Goal: Task Accomplishment & Management: Manage account settings

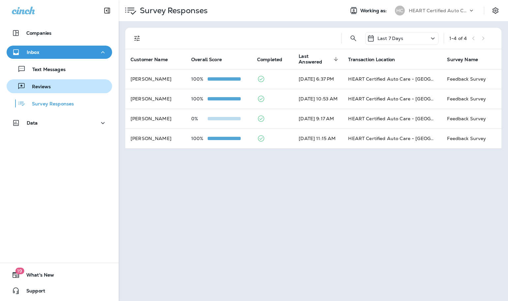
click at [48, 83] on div "Reviews" at bounding box center [30, 86] width 42 height 10
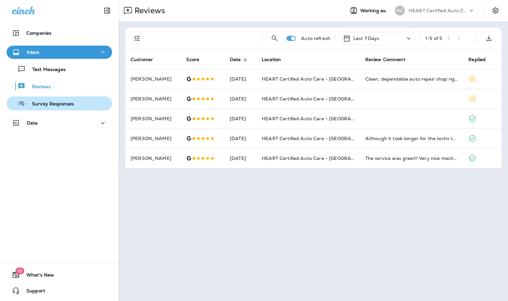
click at [83, 108] on div "Survey Responses" at bounding box center [59, 103] width 100 height 10
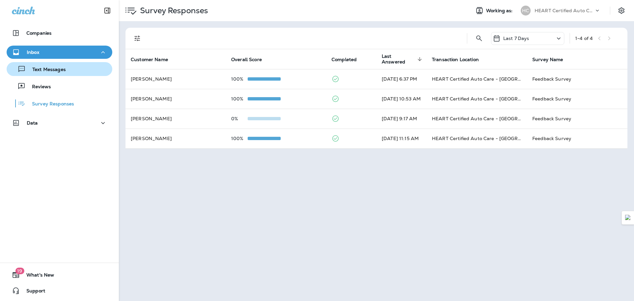
click at [47, 68] on p "Text Messages" at bounding box center [46, 70] width 40 height 6
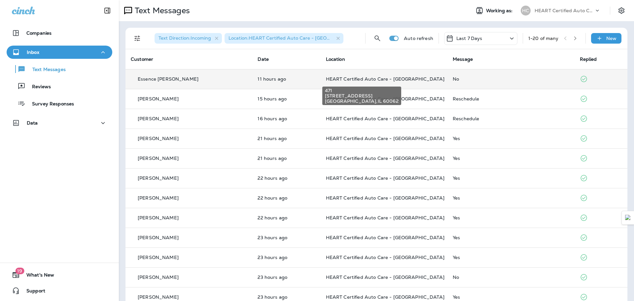
click at [344, 77] on span "HEART Certified Auto Care - [GEOGRAPHIC_DATA]" at bounding box center [385, 79] width 118 height 6
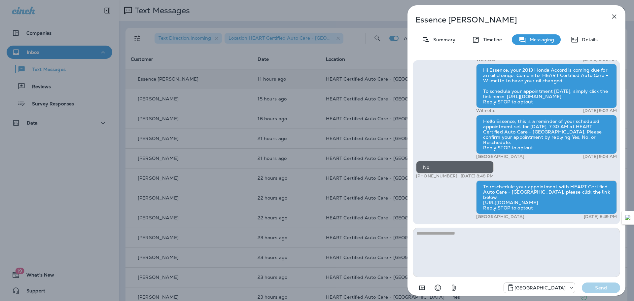
click at [508, 18] on icon "button" at bounding box center [614, 17] width 8 height 8
